Goal: Check status: Check status

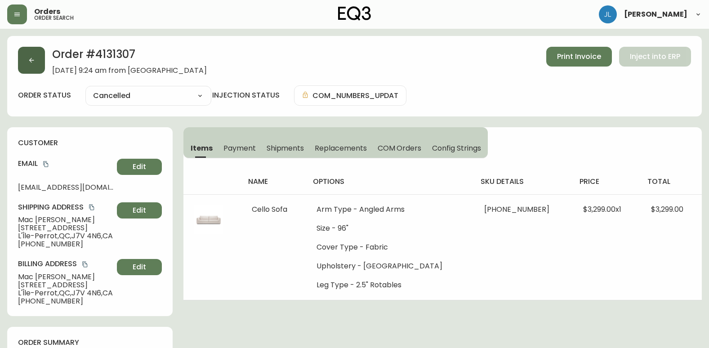
click at [33, 59] on icon "button" at bounding box center [31, 60] width 7 height 7
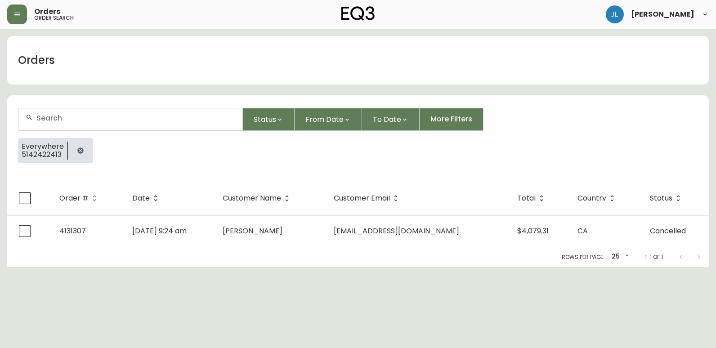
click at [79, 150] on icon "button" at bounding box center [80, 151] width 6 height 6
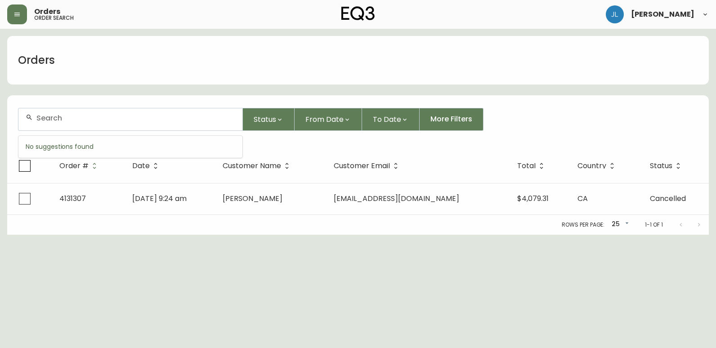
click at [88, 119] on input "text" at bounding box center [135, 118] width 199 height 9
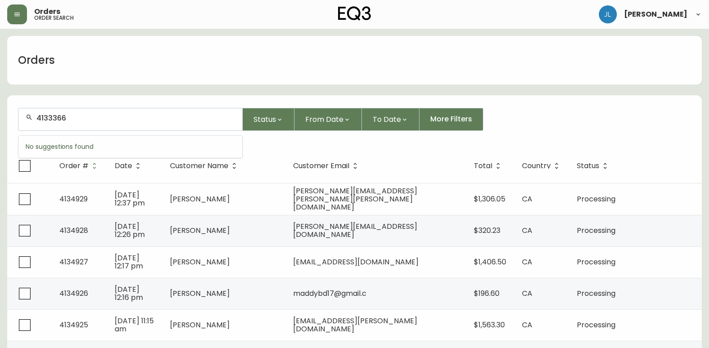
type input "4133366"
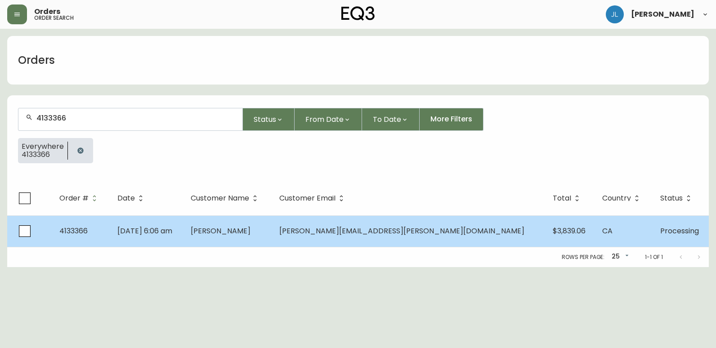
click at [246, 245] on td "[PERSON_NAME]" at bounding box center [228, 230] width 89 height 31
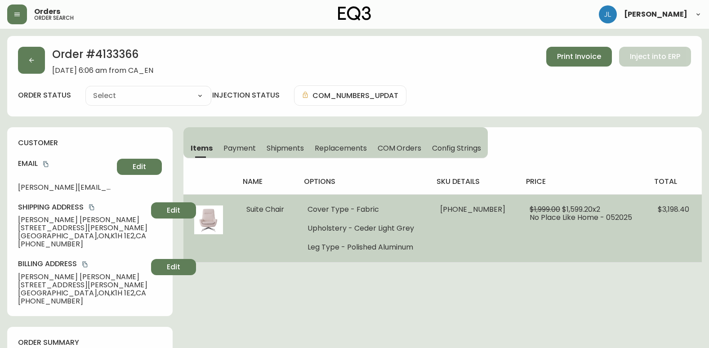
type input "Processing"
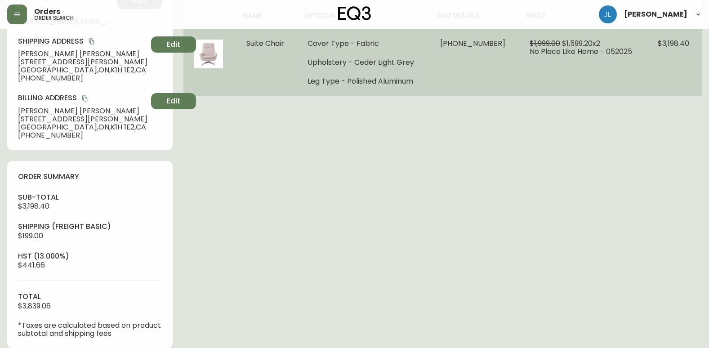
select select "PROCESSING"
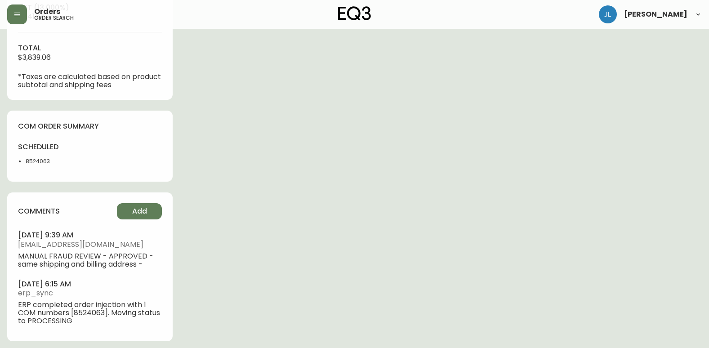
scroll to position [419, 0]
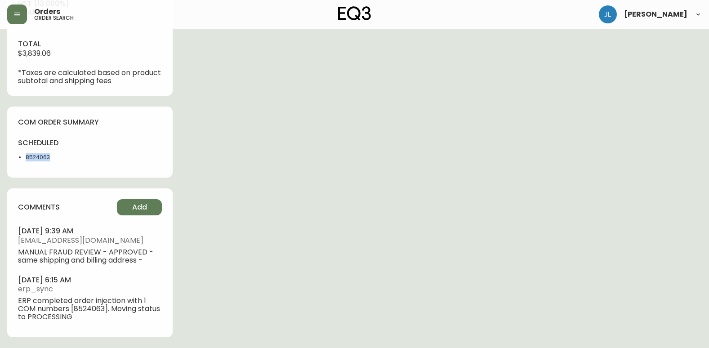
drag, startPoint x: 45, startPoint y: 160, endPoint x: -2, endPoint y: 160, distance: 46.8
copy li "8524063"
